Goal: Task Accomplishment & Management: Use online tool/utility

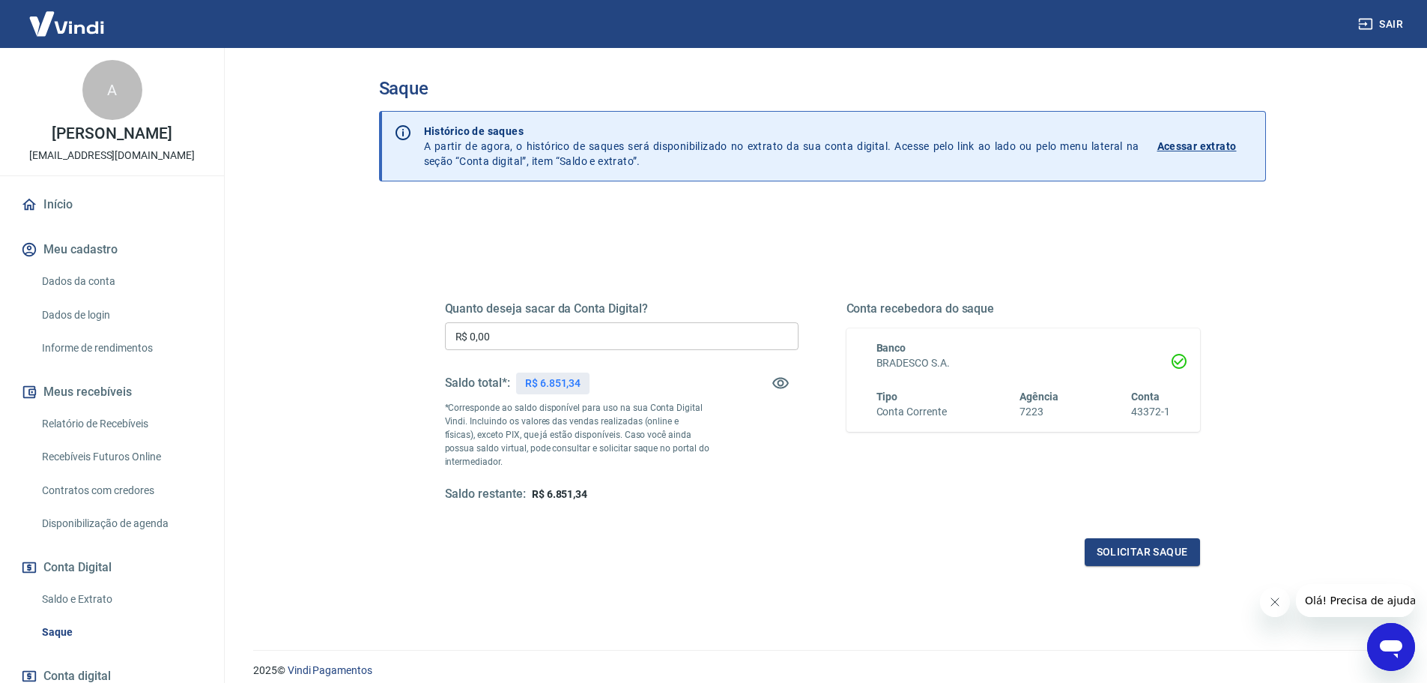
click at [612, 333] on input "R$ 0,00" at bounding box center [622, 336] width 354 height 28
type input "R$ 6.851,34"
click at [1156, 548] on button "Solicitar saque" at bounding box center [1142, 552] width 115 height 28
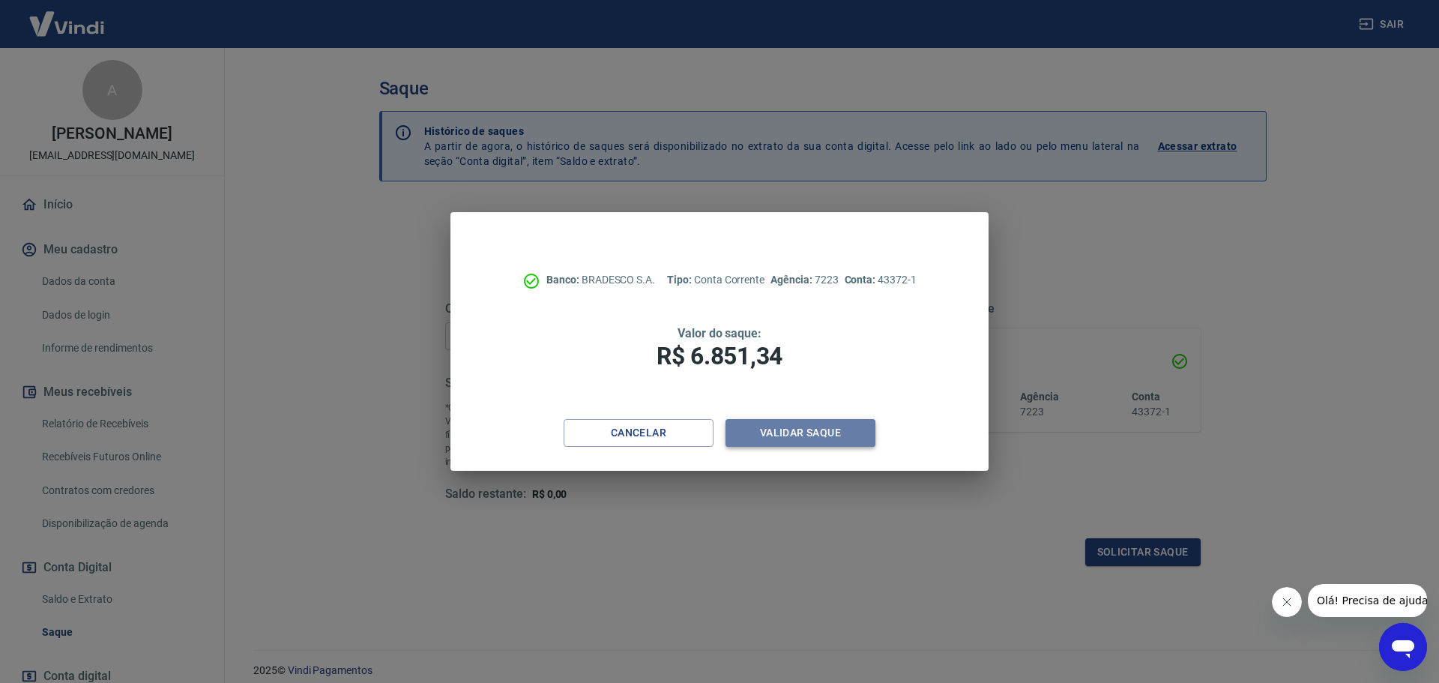
click at [784, 431] on button "Validar saque" at bounding box center [800, 433] width 150 height 28
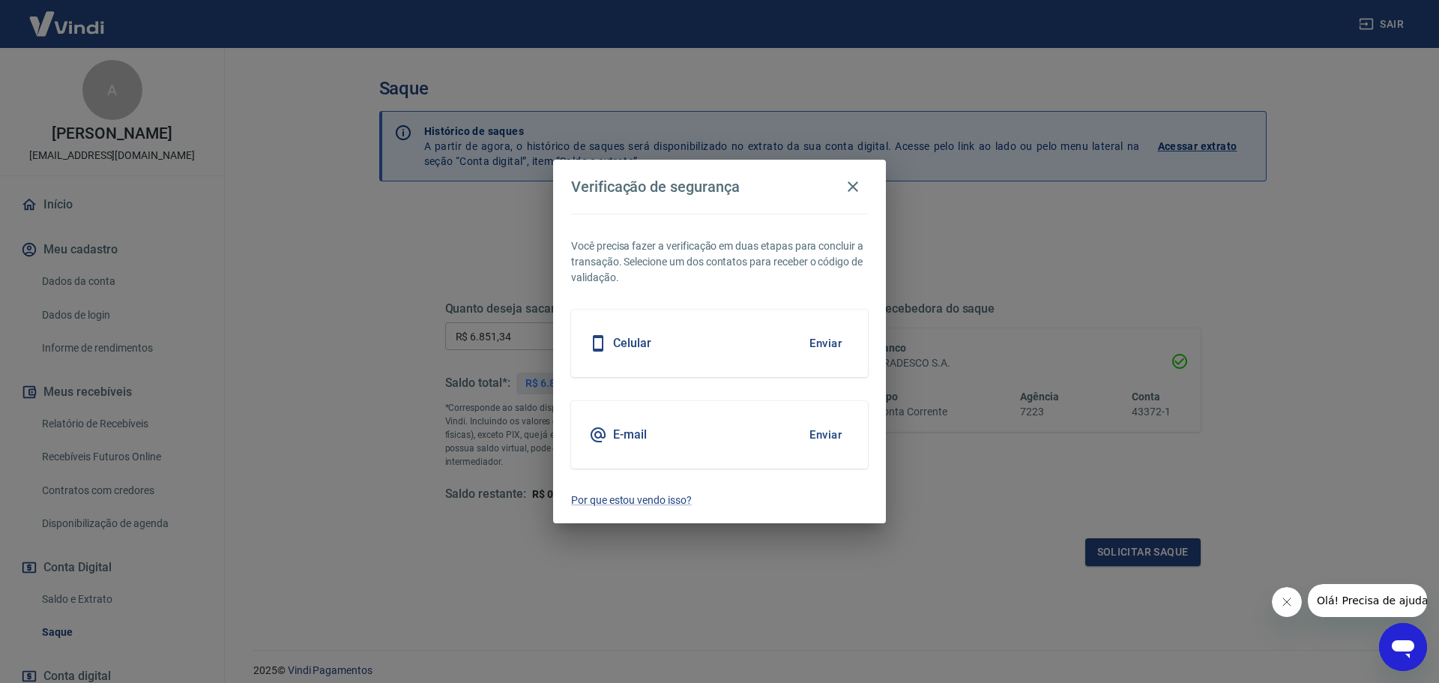
click at [814, 345] on button "Enviar" at bounding box center [825, 342] width 49 height 31
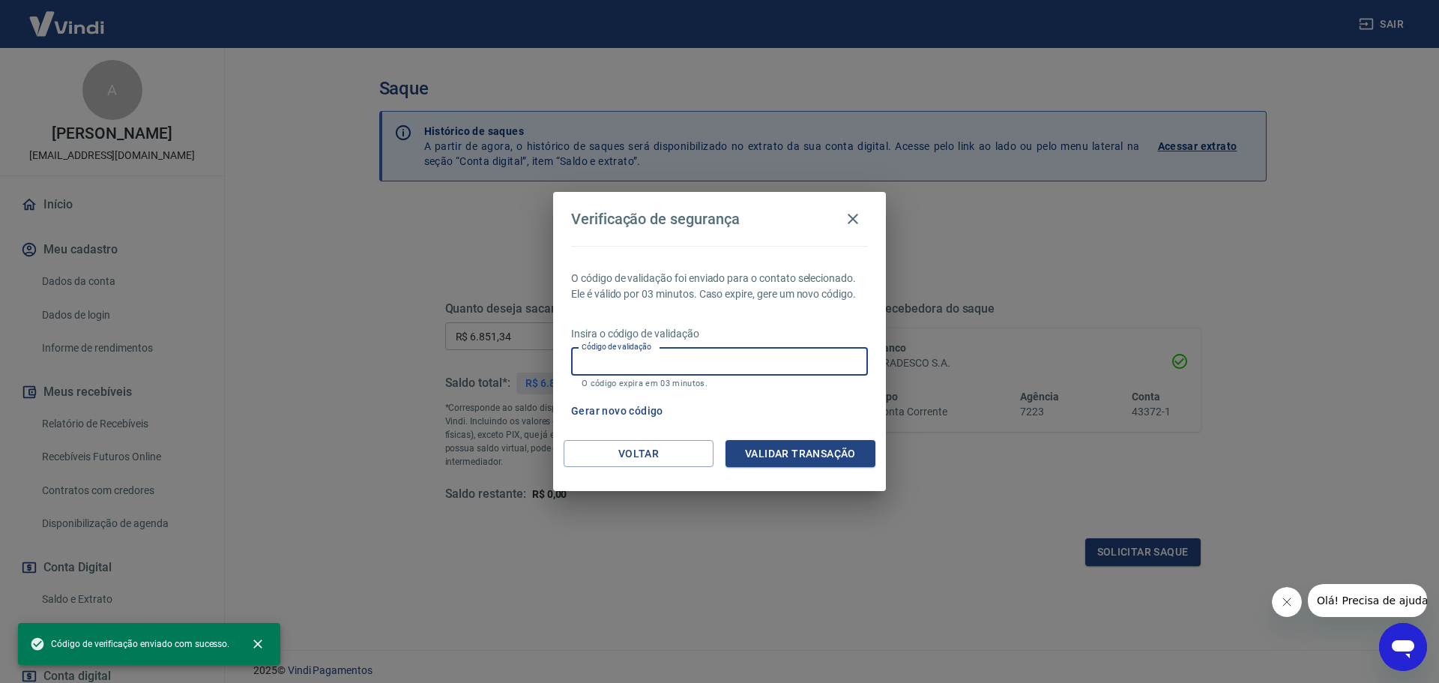
click at [687, 362] on input "Código de validação" at bounding box center [719, 362] width 297 height 28
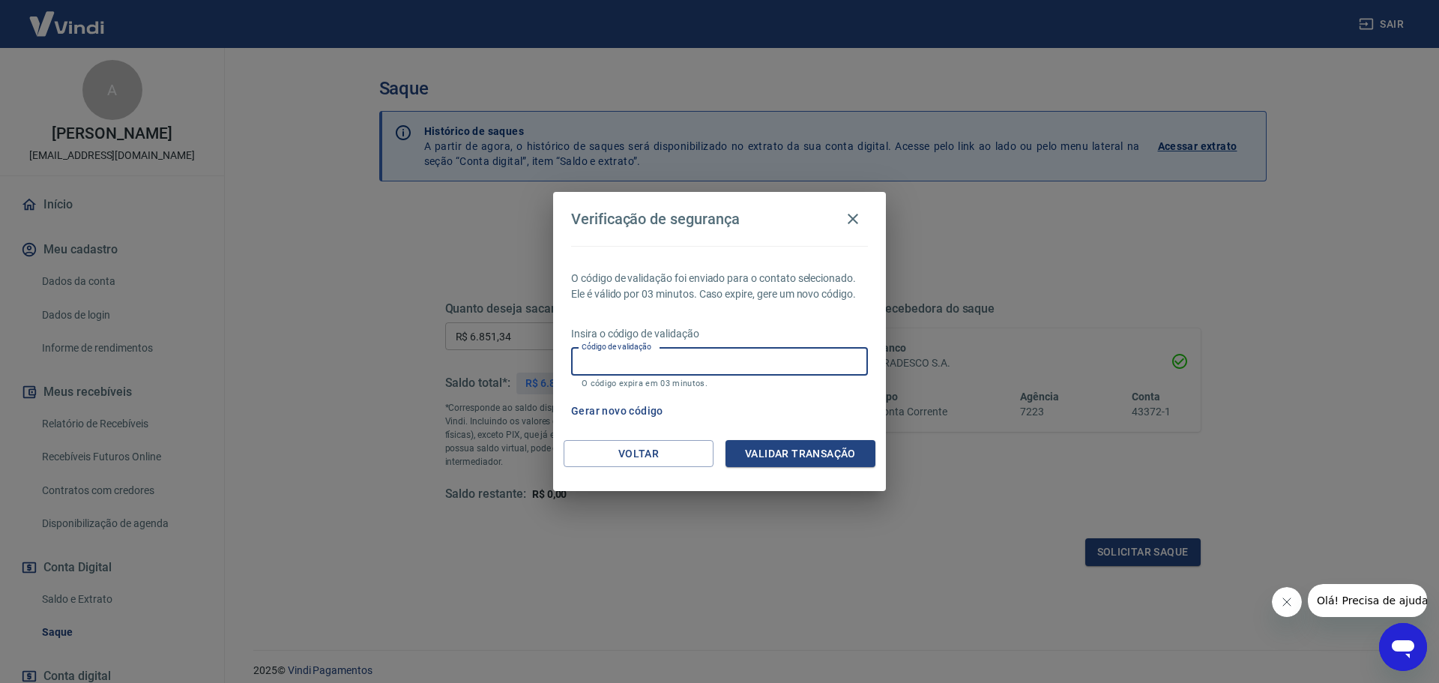
click at [695, 359] on input "Código de validação" at bounding box center [719, 362] width 297 height 28
click at [576, 451] on button "Voltar" at bounding box center [638, 454] width 150 height 28
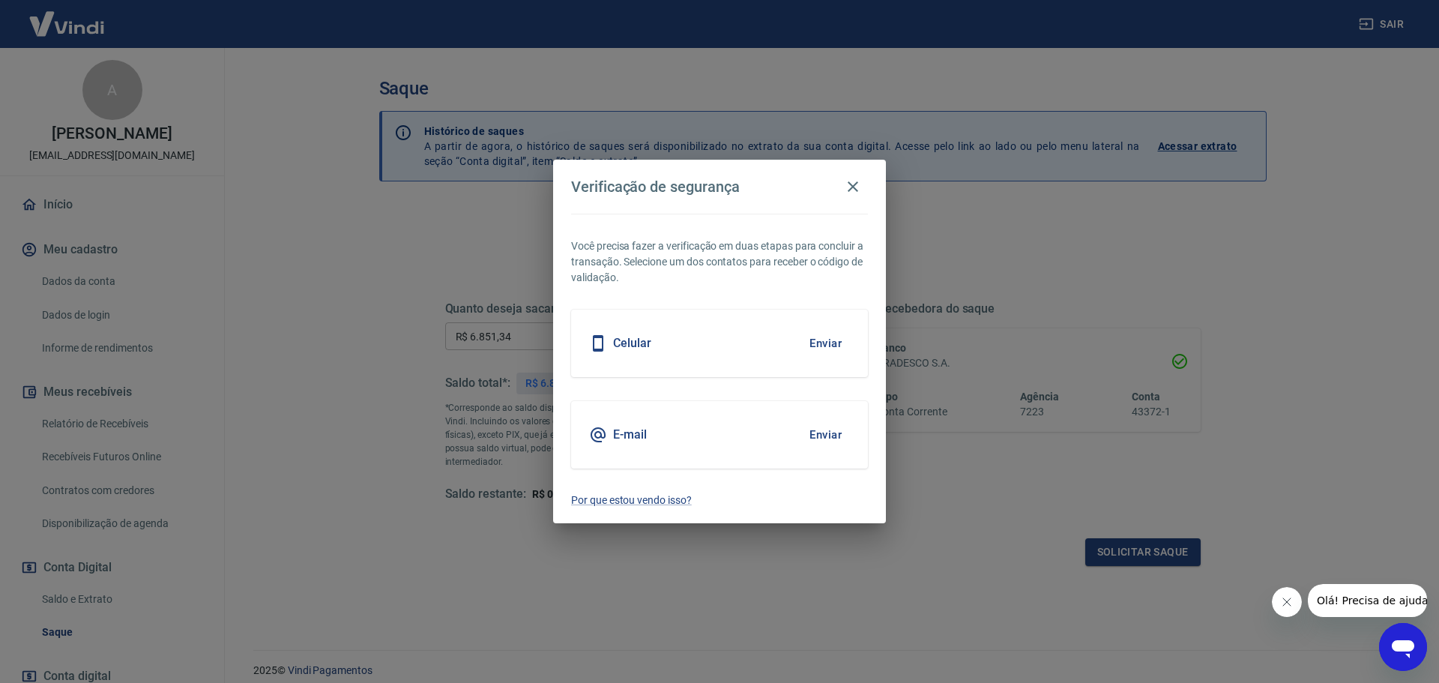
click at [828, 435] on button "Enviar" at bounding box center [825, 434] width 49 height 31
click at [820, 435] on button "Enviar" at bounding box center [825, 434] width 49 height 31
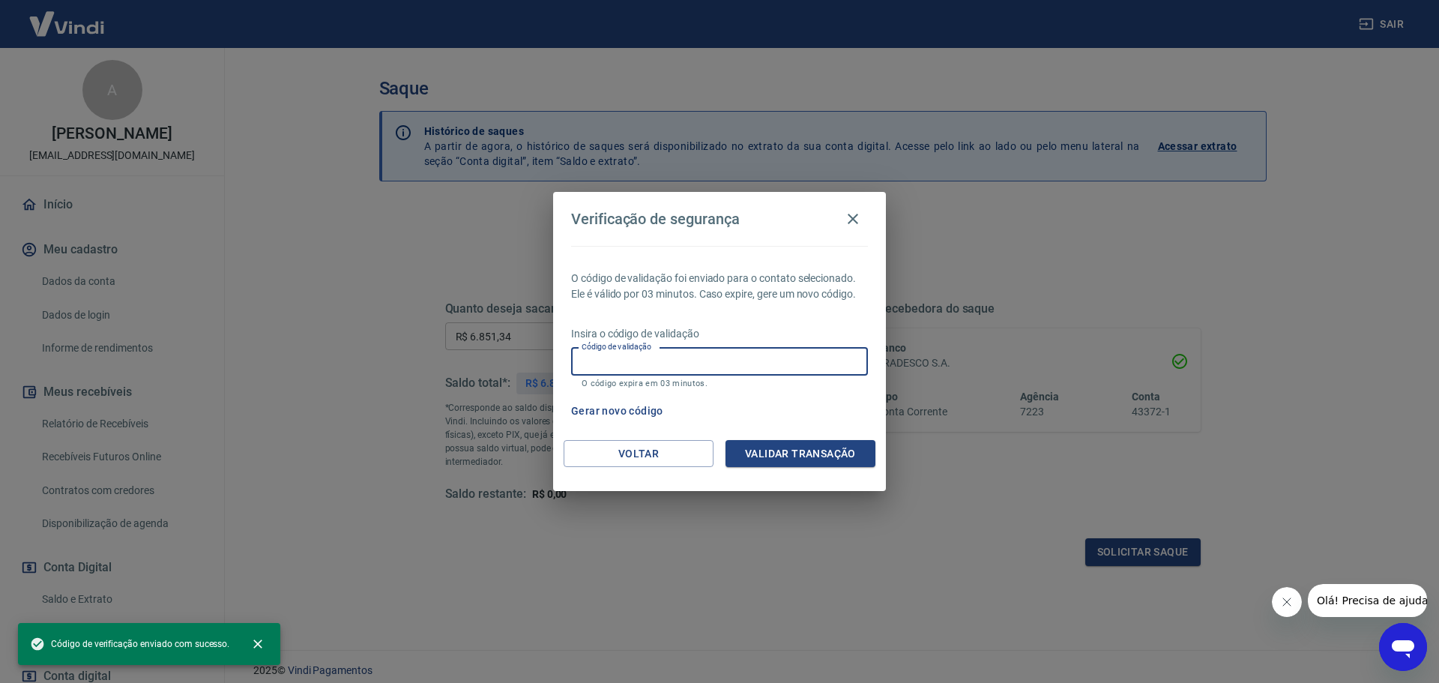
click at [696, 366] on input "Código de validação" at bounding box center [719, 362] width 297 height 28
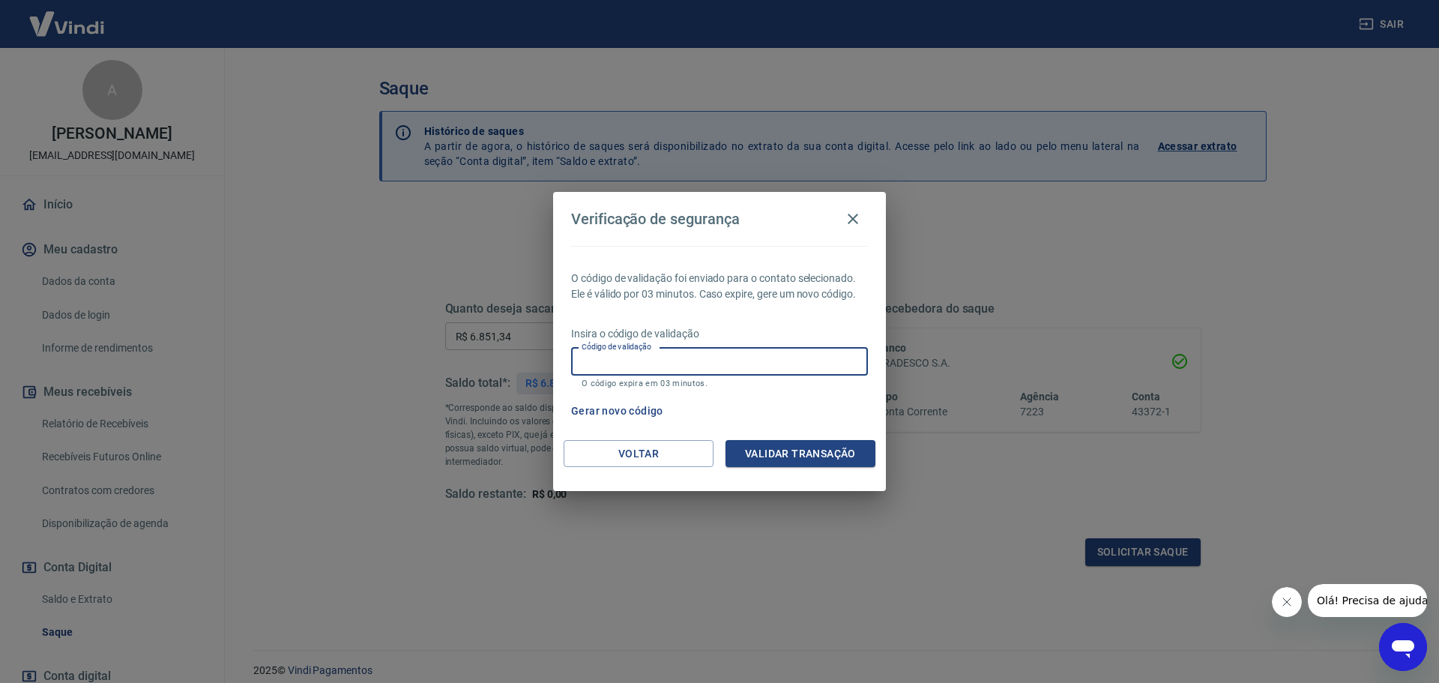
click at [773, 358] on input "Código de validação" at bounding box center [719, 362] width 297 height 28
type input "870722"
click at [816, 447] on button "Validar transação" at bounding box center [800, 454] width 150 height 28
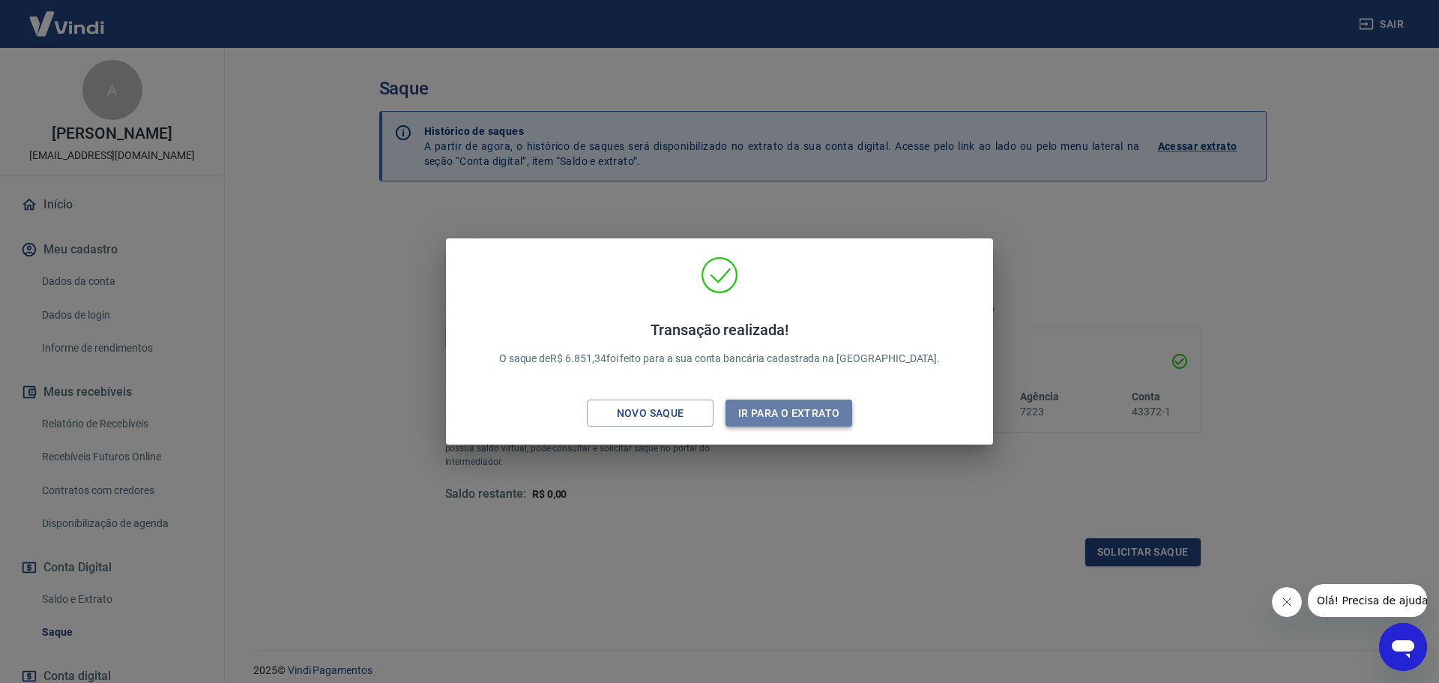
click at [781, 403] on button "Ir para o extrato" at bounding box center [788, 413] width 127 height 28
